Goal: Information Seeking & Learning: Learn about a topic

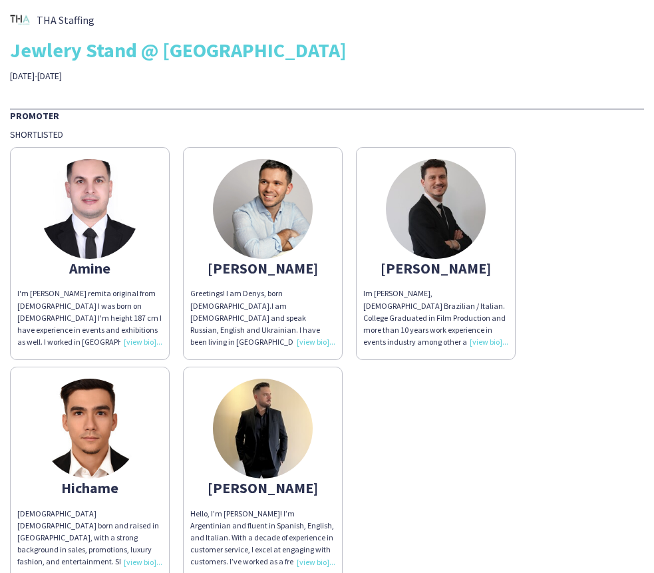
click at [308, 341] on div "Greetings! I am Denys, born [DEMOGRAPHIC_DATA].I am [DEMOGRAPHIC_DATA] and spea…" at bounding box center [262, 317] width 145 height 61
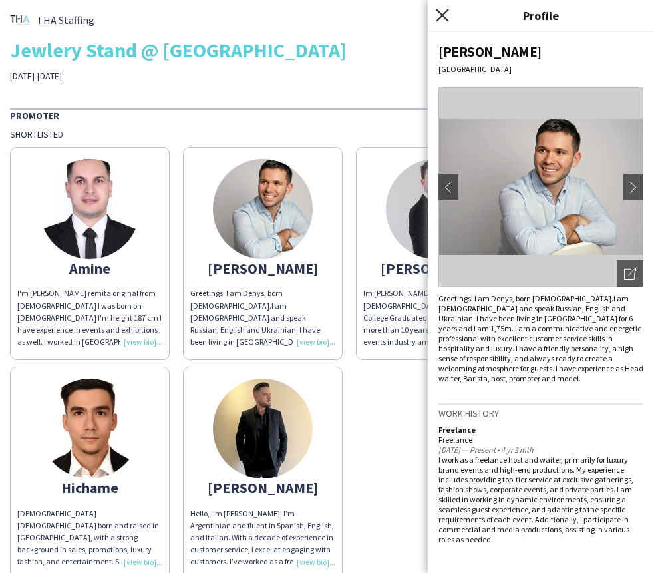
click at [437, 19] on icon "Close pop-in" at bounding box center [442, 15] width 13 height 13
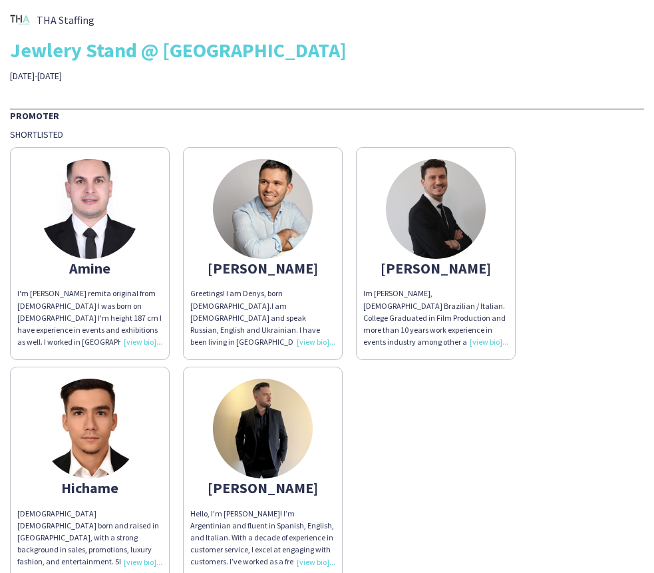
click at [495, 342] on div "Im [PERSON_NAME], [DEMOGRAPHIC_DATA] Brazilian / Italian. College Graduated in …" at bounding box center [435, 317] width 145 height 61
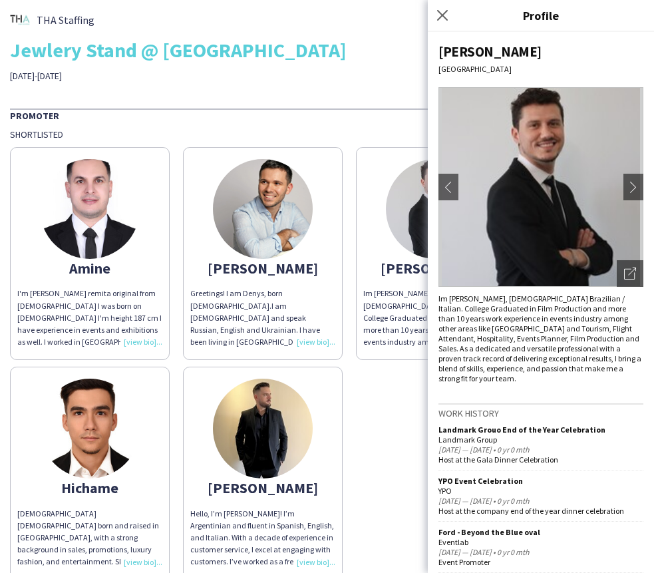
click at [102, 252] on img at bounding box center [90, 209] width 100 height 100
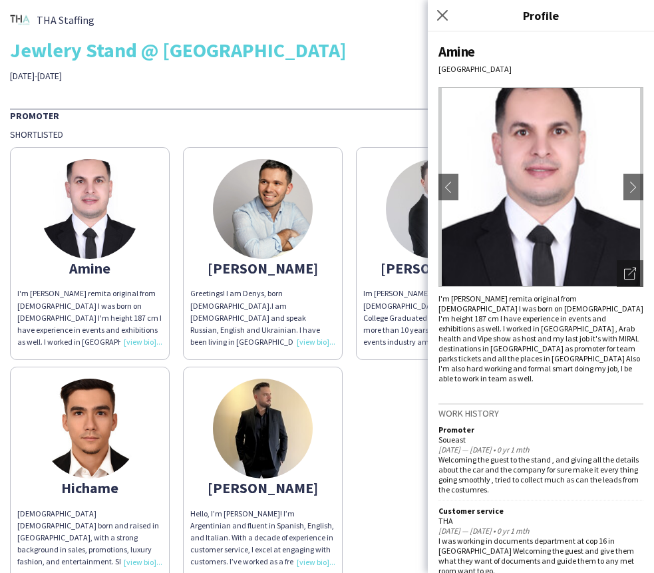
click at [363, 419] on div "[PERSON_NAME]'m [PERSON_NAME] remita original from [DEMOGRAPHIC_DATA] I was bor…" at bounding box center [327, 359] width 634 height 439
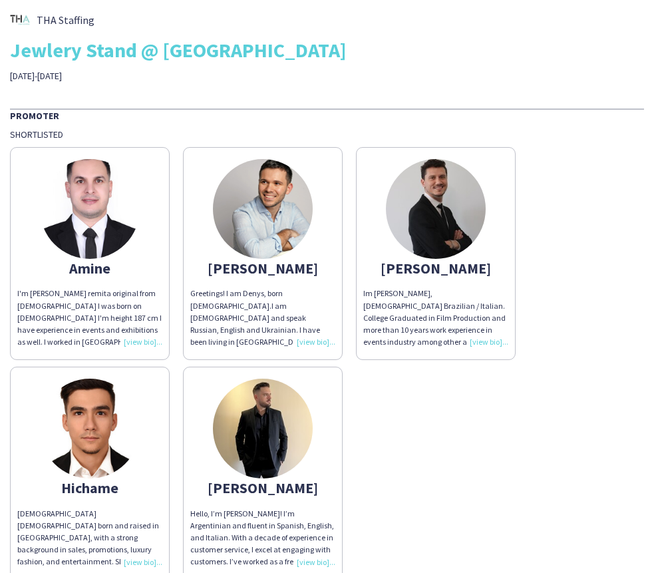
click at [285, 454] on img at bounding box center [263, 429] width 100 height 100
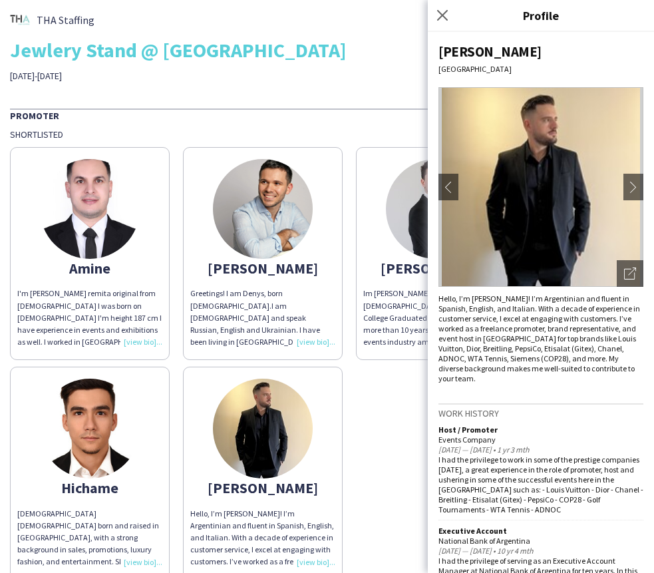
click at [533, 216] on img at bounding box center [541, 187] width 205 height 200
click at [439, 19] on icon at bounding box center [442, 15] width 13 height 13
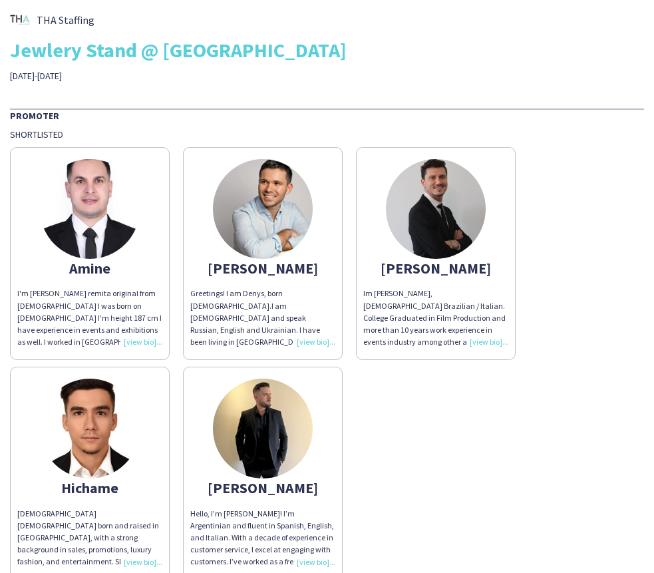
click at [399, 439] on div "[PERSON_NAME]'m [PERSON_NAME] remita original from [DEMOGRAPHIC_DATA] I was bor…" at bounding box center [327, 359] width 634 height 439
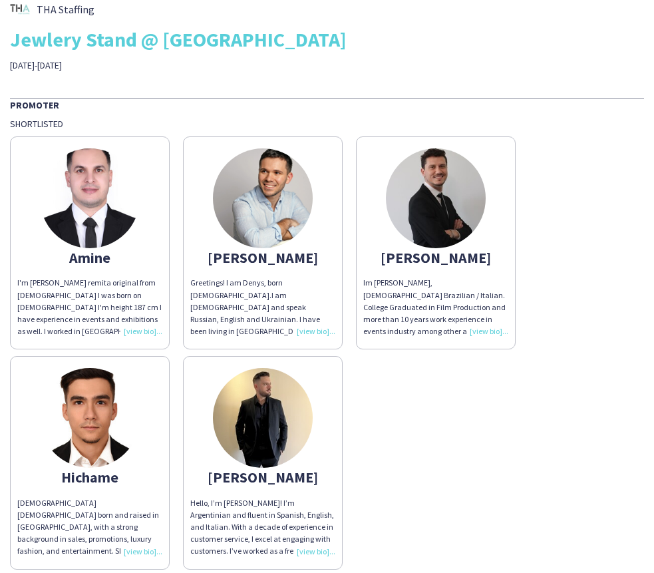
scroll to position [13, 0]
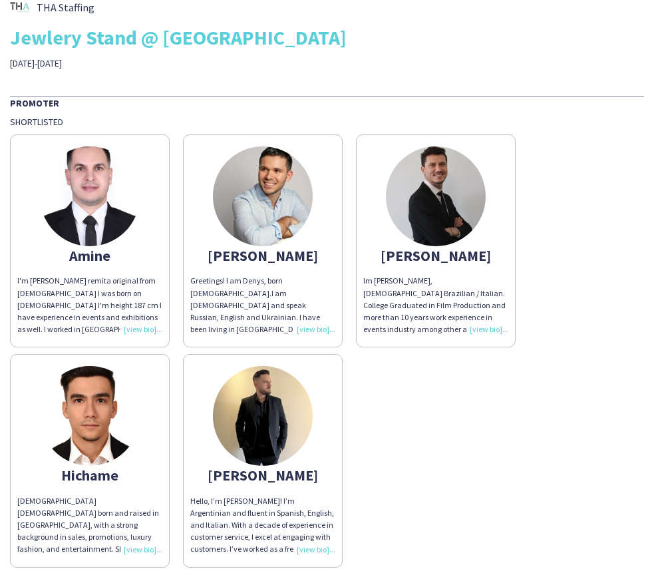
click at [310, 550] on div "Hello, I’m [PERSON_NAME]! I’m Argentinian and fluent in Spanish, English, and I…" at bounding box center [262, 525] width 145 height 61
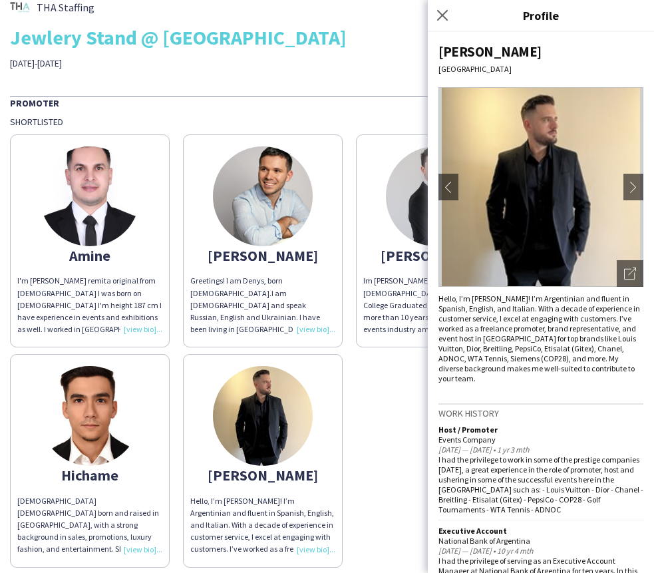
click at [79, 280] on div "I'm [PERSON_NAME] remita original from [DEMOGRAPHIC_DATA] I was born on [DEMOGR…" at bounding box center [89, 305] width 145 height 61
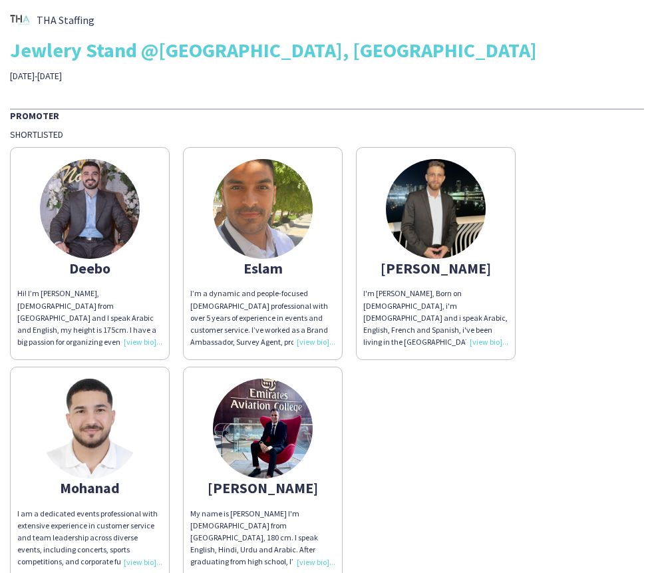
click at [308, 342] on div "I’m a dynamic and people-focused [DEMOGRAPHIC_DATA] professional with over 5 ye…" at bounding box center [262, 317] width 145 height 61
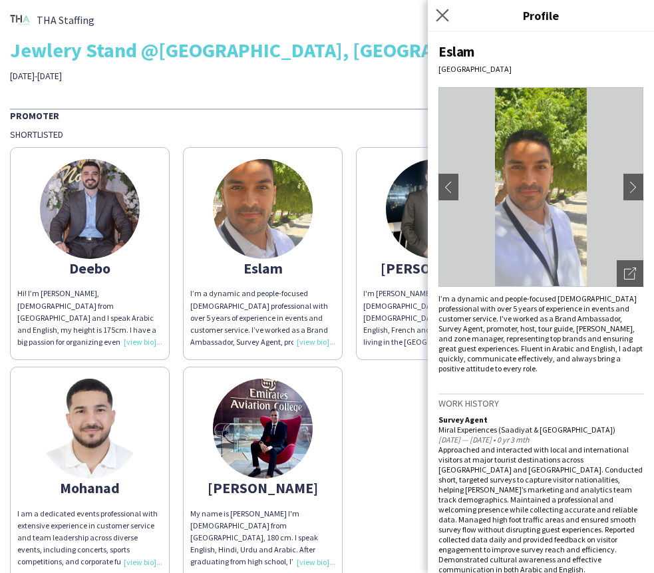
click at [440, 9] on app-icon "Close pop-in" at bounding box center [442, 15] width 19 height 19
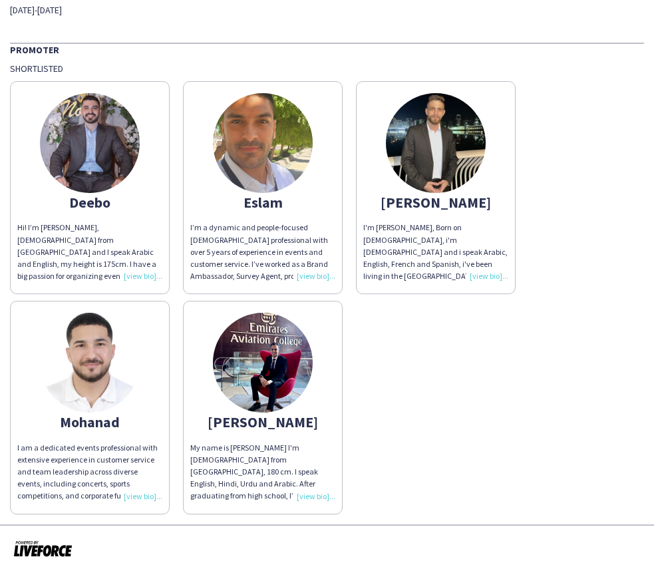
scroll to position [65, 0]
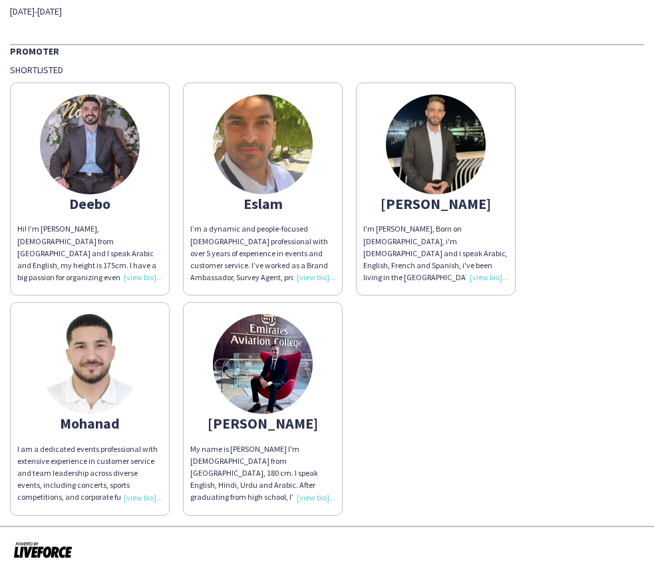
click at [312, 496] on div "My name is Sakib Sayed I'm 24 years old from Bangladesh, 180 cm. I speak Englis…" at bounding box center [262, 473] width 145 height 61
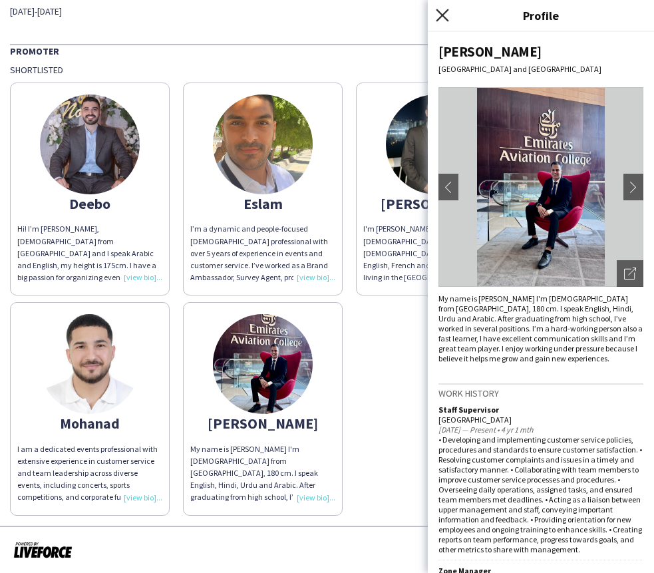
click at [442, 17] on icon "Close pop-in" at bounding box center [442, 15] width 13 height 13
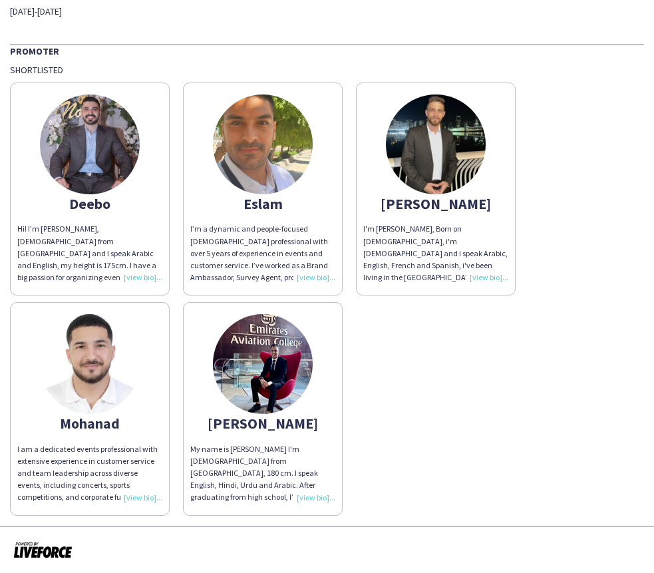
click at [425, 353] on div "Deebo Hi! I’m Dibo Badawi, 24 years old from Syria and I speak Arabic and Engli…" at bounding box center [327, 295] width 634 height 439
click at [135, 276] on div "Hi! I’m Dibo Badawi, 24 years old from Syria and I speak Arabic and English, my…" at bounding box center [89, 253] width 145 height 61
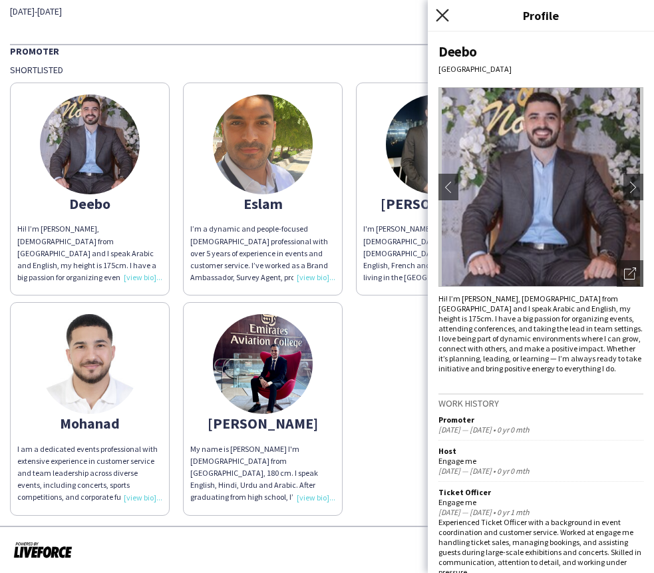
click at [440, 9] on icon "Close pop-in" at bounding box center [442, 15] width 13 height 13
